Goal: Information Seeking & Learning: Learn about a topic

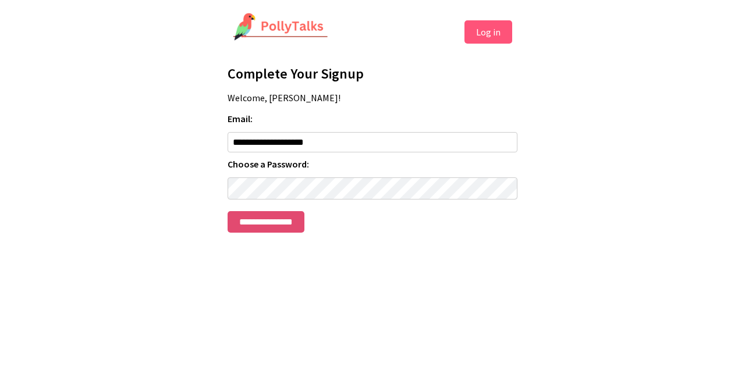
click at [304, 218] on input "**********" at bounding box center [266, 222] width 77 height 22
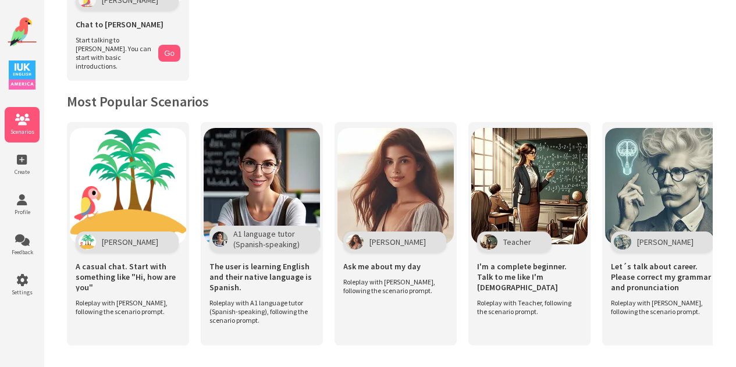
scroll to position [175, 0]
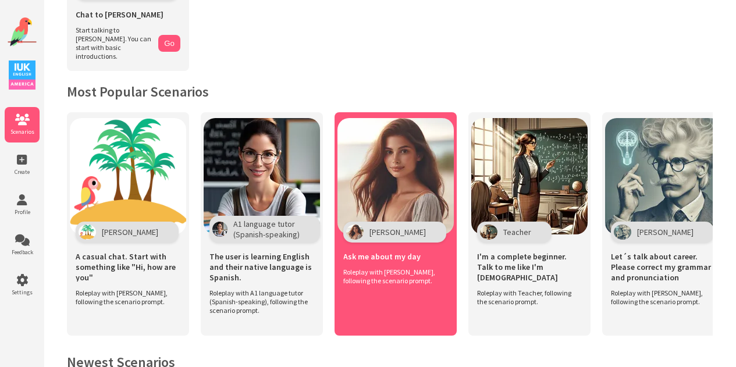
click at [416, 282] on div "Ask me about my day Roleplay with Maria, following the scenario prompt." at bounding box center [396, 265] width 116 height 56
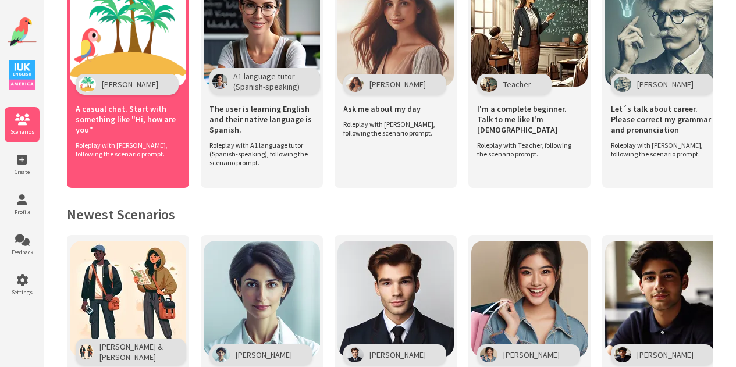
scroll to position [233, 0]
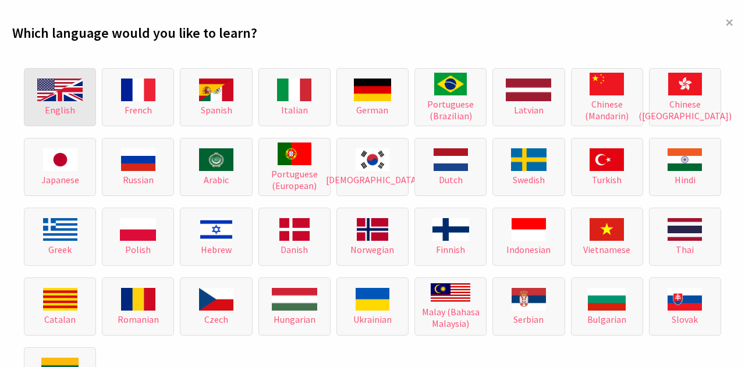
click at [66, 97] on img at bounding box center [59, 90] width 45 height 23
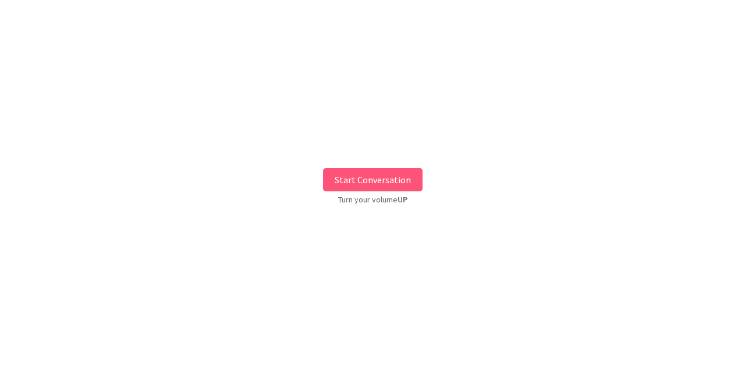
click at [387, 182] on button "Start Conversation" at bounding box center [373, 179] width 100 height 23
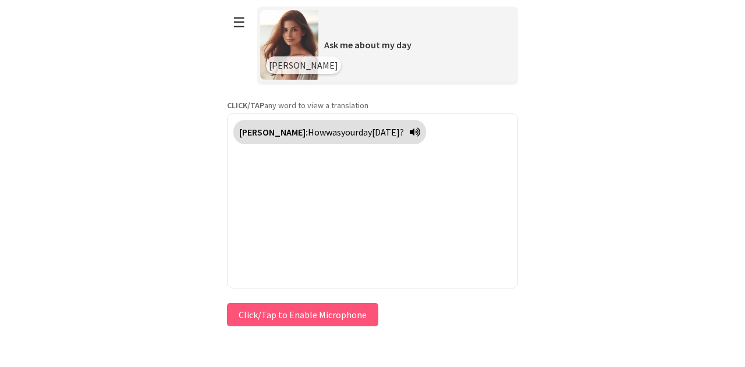
click at [410, 128] on icon at bounding box center [415, 131] width 10 height 9
click at [342, 309] on button "Click/Tap to Enable Microphone" at bounding box center [302, 314] width 151 height 23
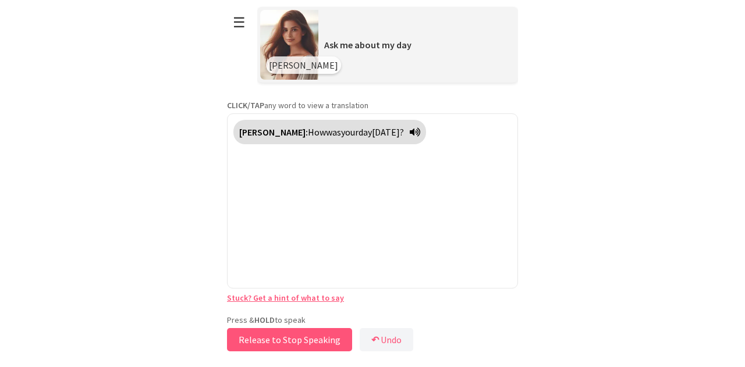
click at [314, 335] on button "Release to Stop Speaking" at bounding box center [289, 339] width 125 height 23
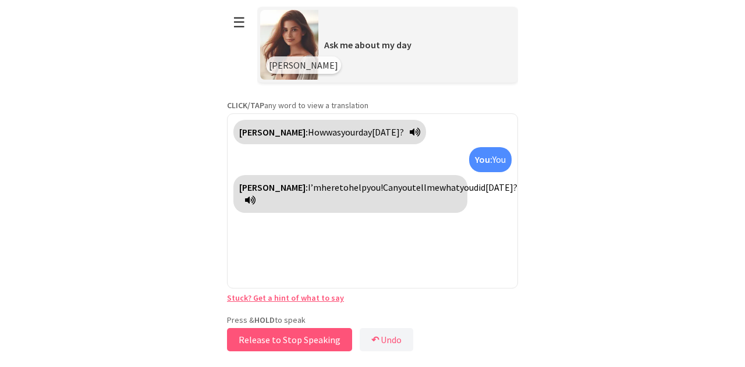
click at [314, 338] on button "Release to Stop Speaking" at bounding box center [289, 339] width 125 height 23
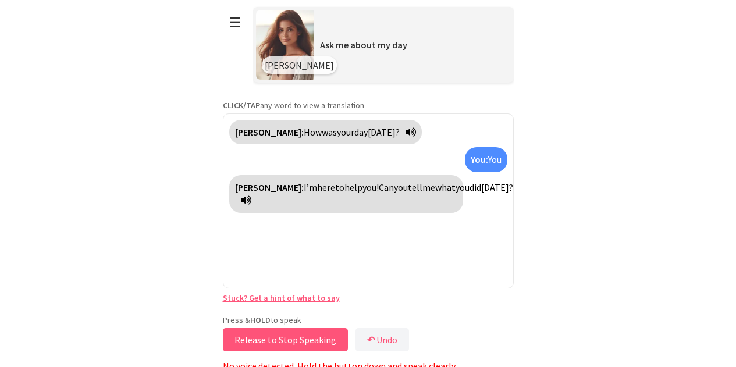
click at [314, 338] on button "Release to Stop Speaking" at bounding box center [285, 339] width 125 height 23
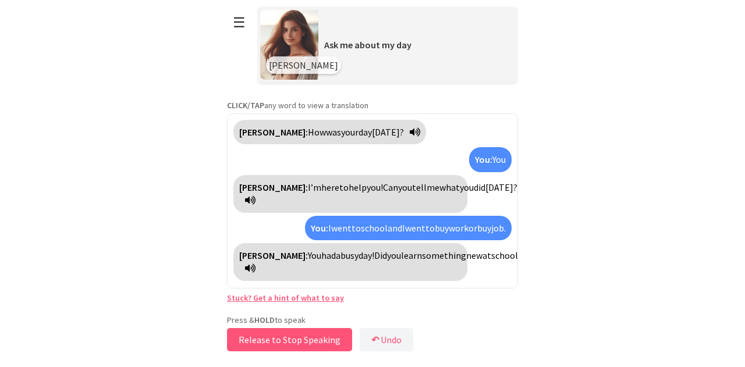
click at [314, 338] on button "Release to Stop Speaking" at bounding box center [289, 339] width 125 height 23
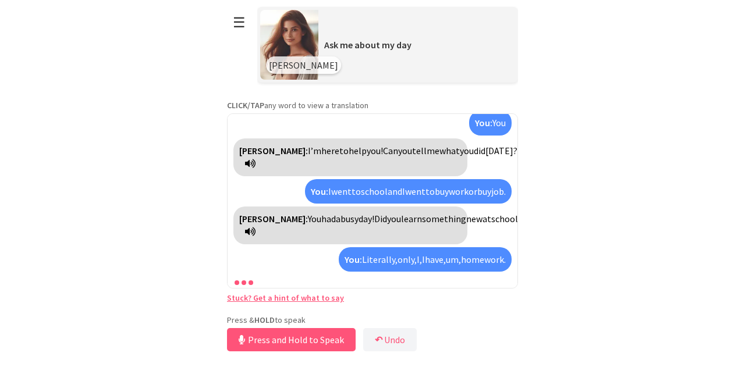
scroll to position [50, 0]
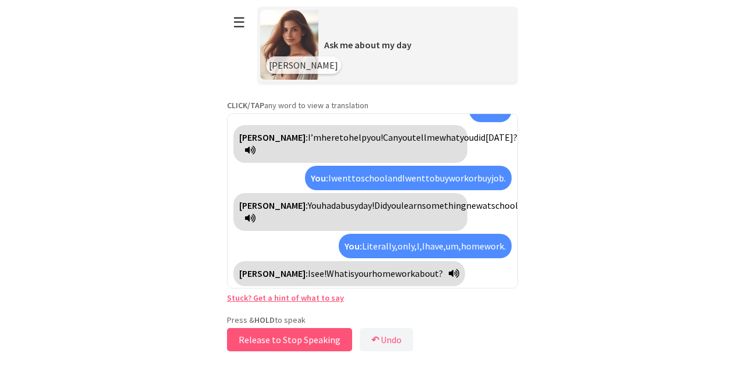
click at [287, 334] on button "Release to Stop Speaking" at bounding box center [289, 339] width 125 height 23
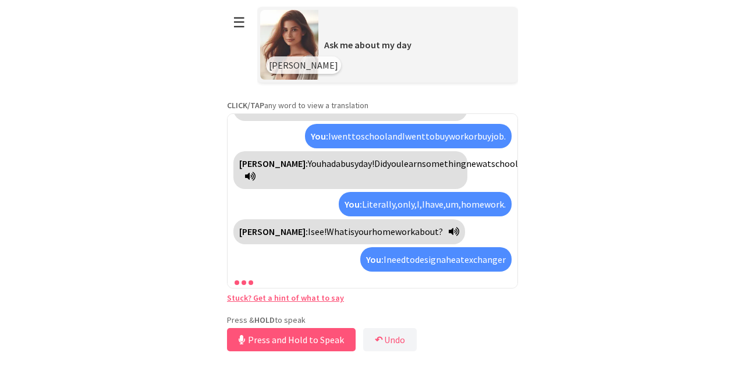
scroll to position [119, 0]
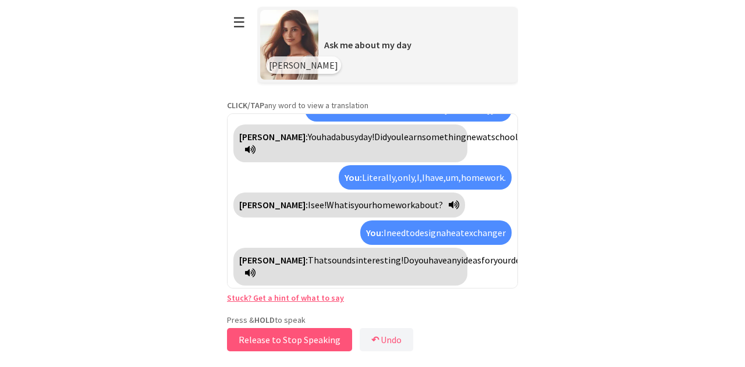
click at [321, 336] on button "Release to Stop Speaking" at bounding box center [289, 339] width 125 height 23
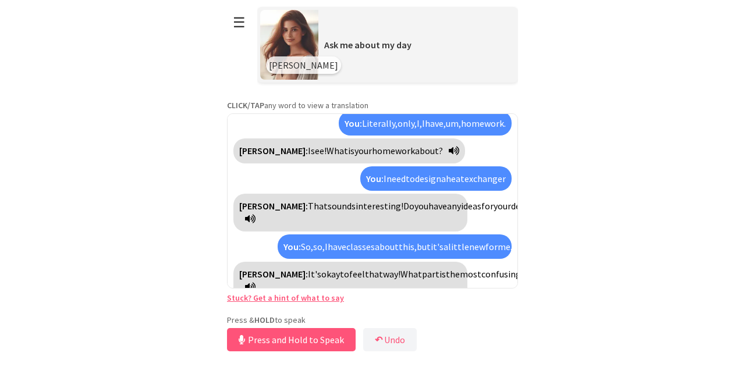
scroll to position [200, 0]
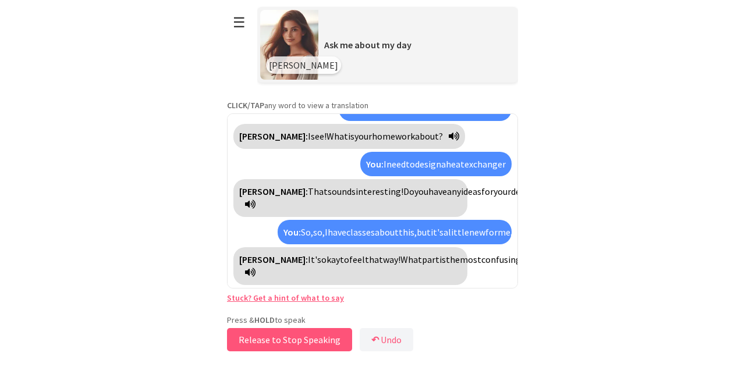
click at [319, 338] on button "Release to Stop Speaking" at bounding box center [289, 339] width 125 height 23
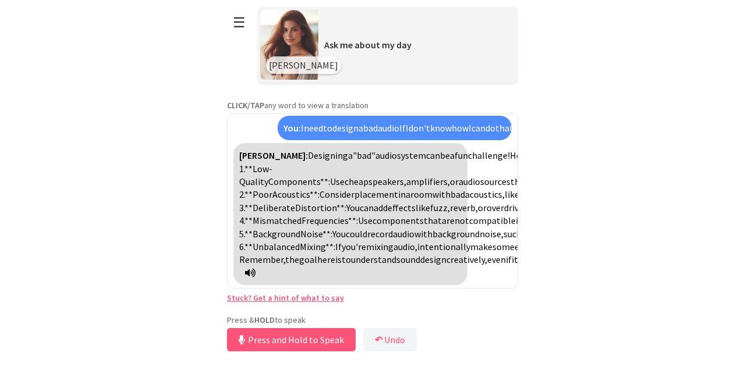
scroll to position [542, 0]
click at [385, 334] on button "↶ Undo" at bounding box center [390, 339] width 54 height 23
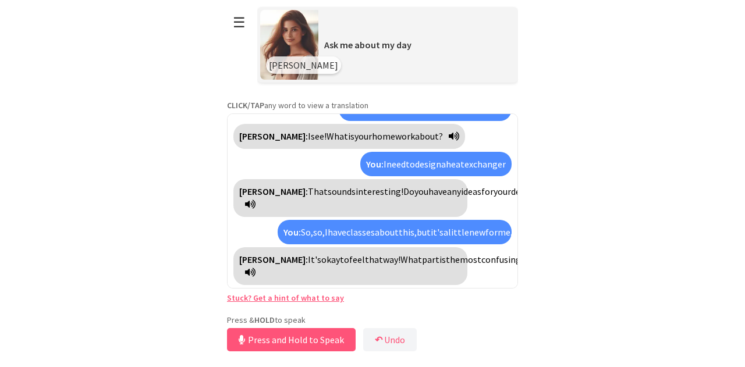
scroll to position [200, 0]
click at [394, 337] on button "↶ Undo" at bounding box center [390, 339] width 54 height 23
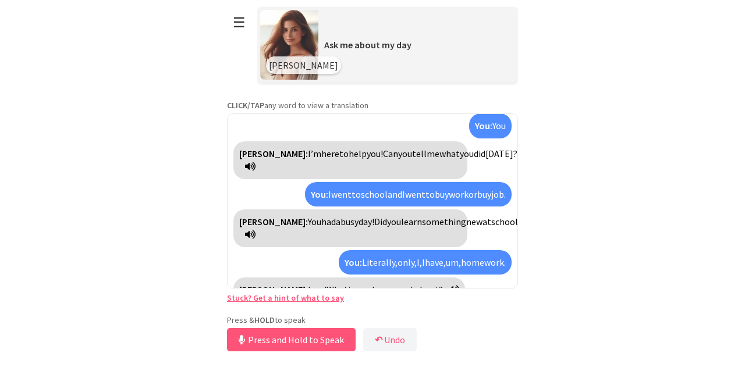
scroll to position [2, 0]
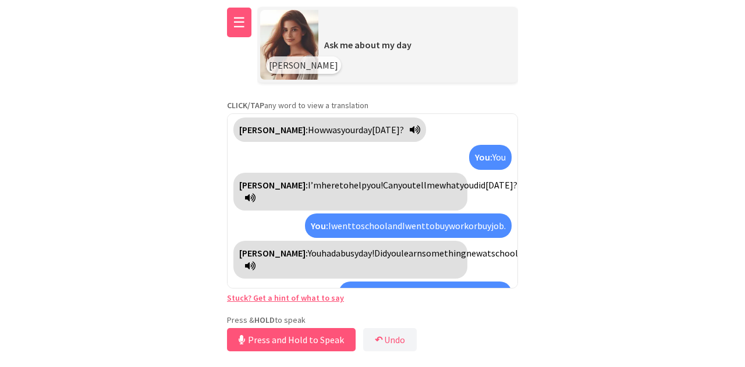
click at [245, 23] on button "☰" at bounding box center [239, 23] width 24 height 30
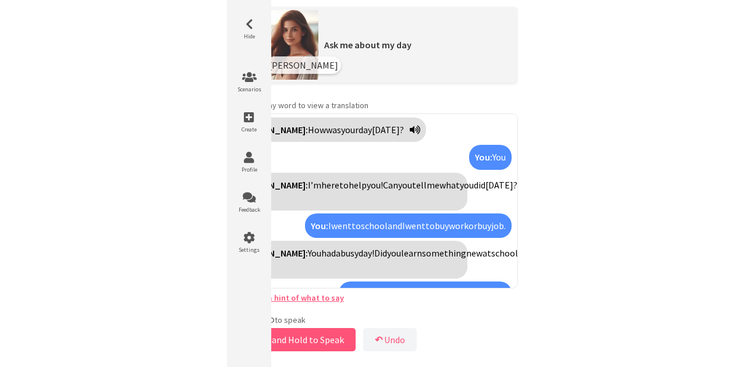
click at [590, 158] on html "**********" at bounding box center [372, 183] width 745 height 367
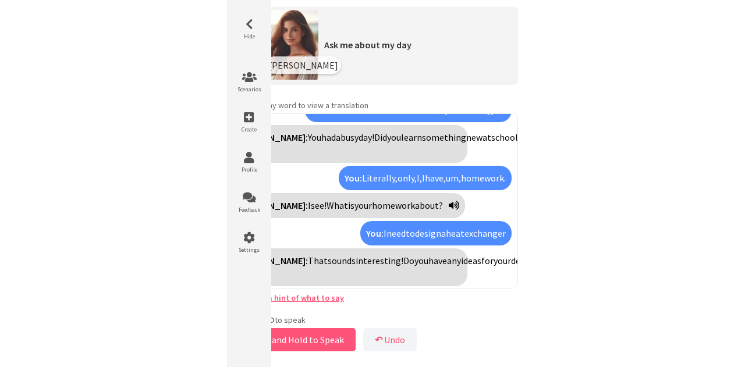
scroll to position [119, 0]
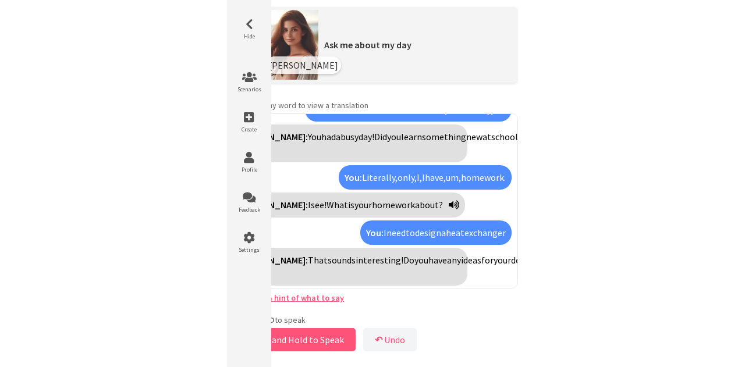
click at [190, 167] on html "**********" at bounding box center [372, 183] width 745 height 367
click at [256, 35] on span "Hide" at bounding box center [249, 37] width 35 height 8
